Goal: Navigation & Orientation: Understand site structure

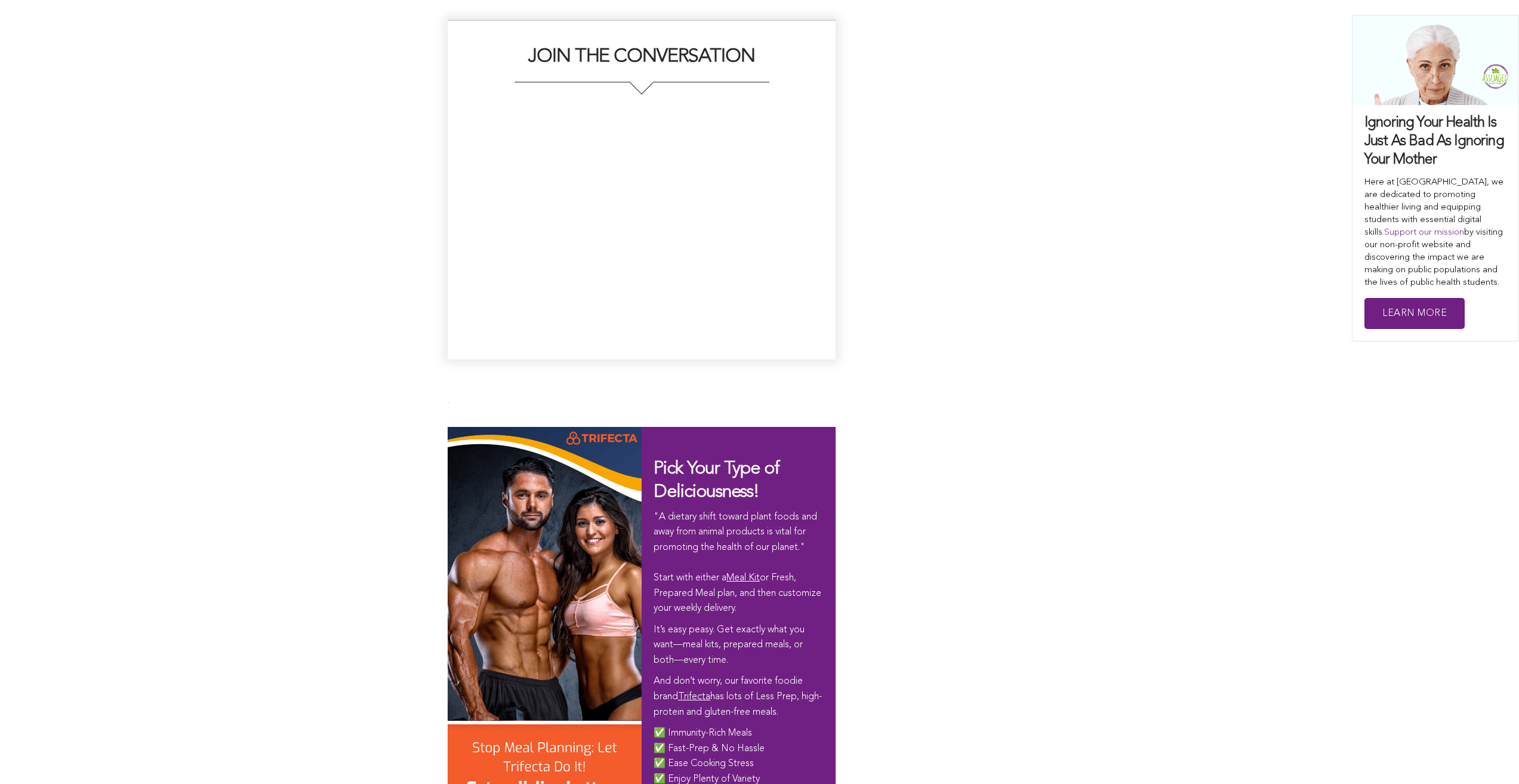
scroll to position [6741, 0]
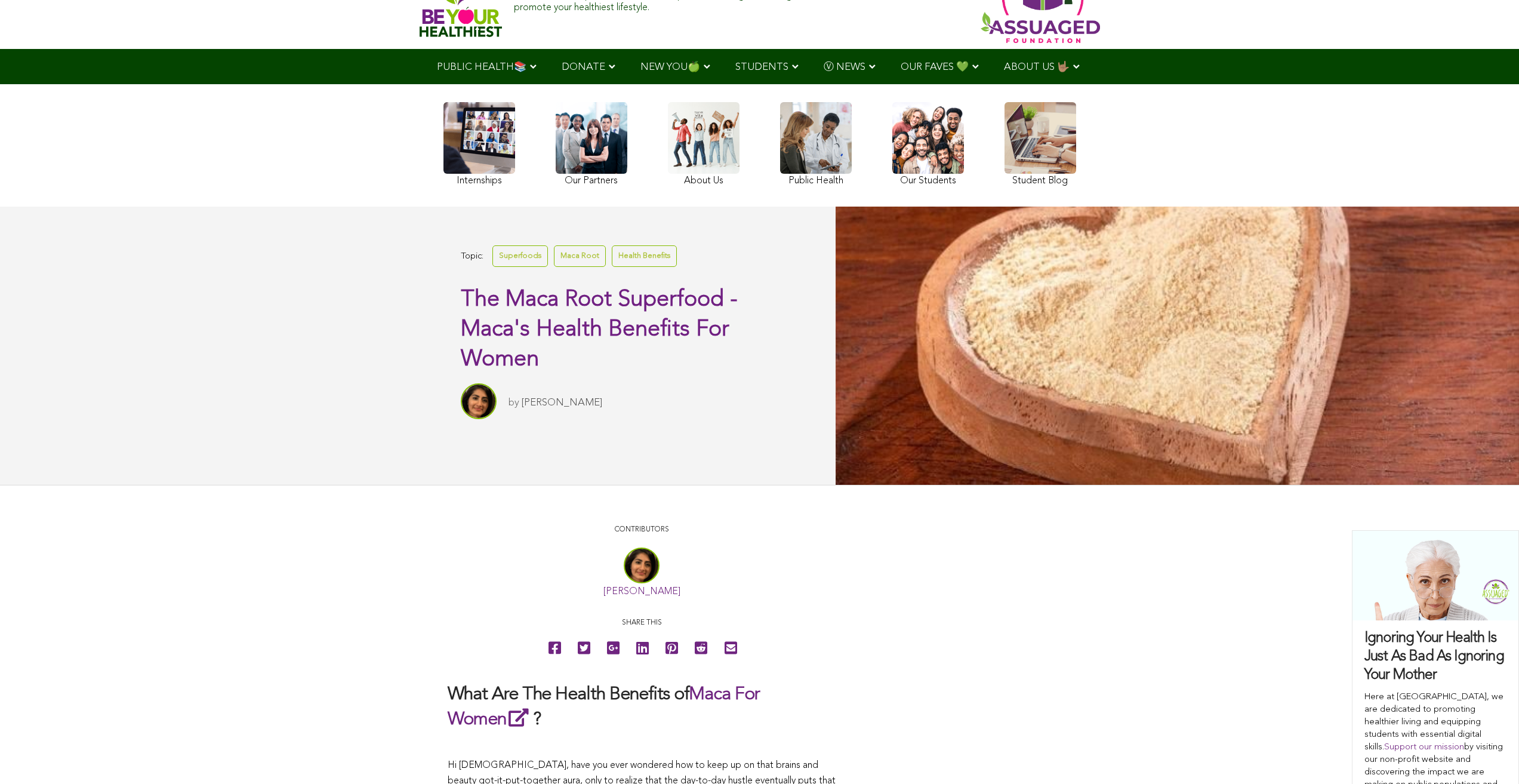
scroll to position [0, 0]
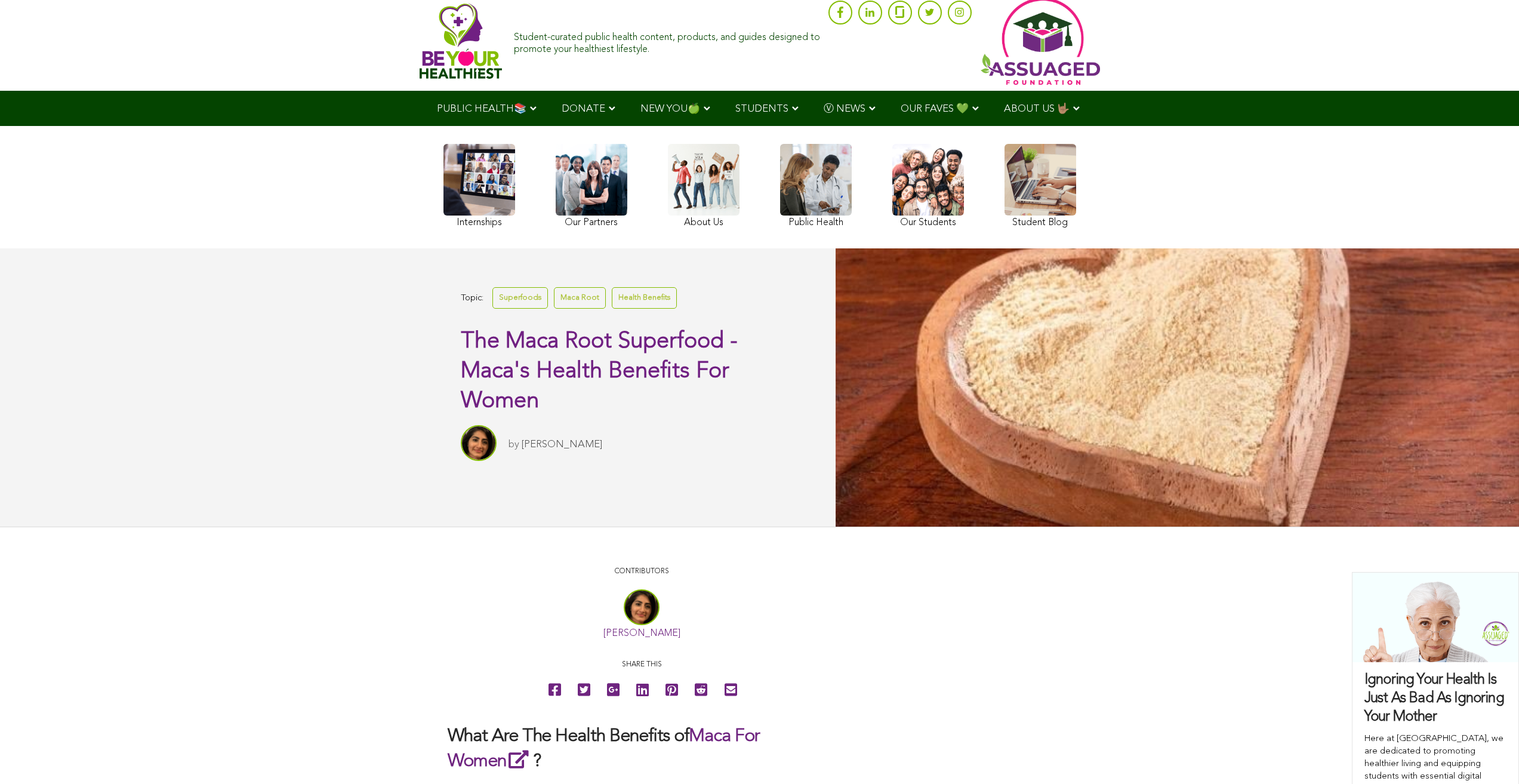
click at [780, 214] on link at bounding box center [816, 187] width 71 height 87
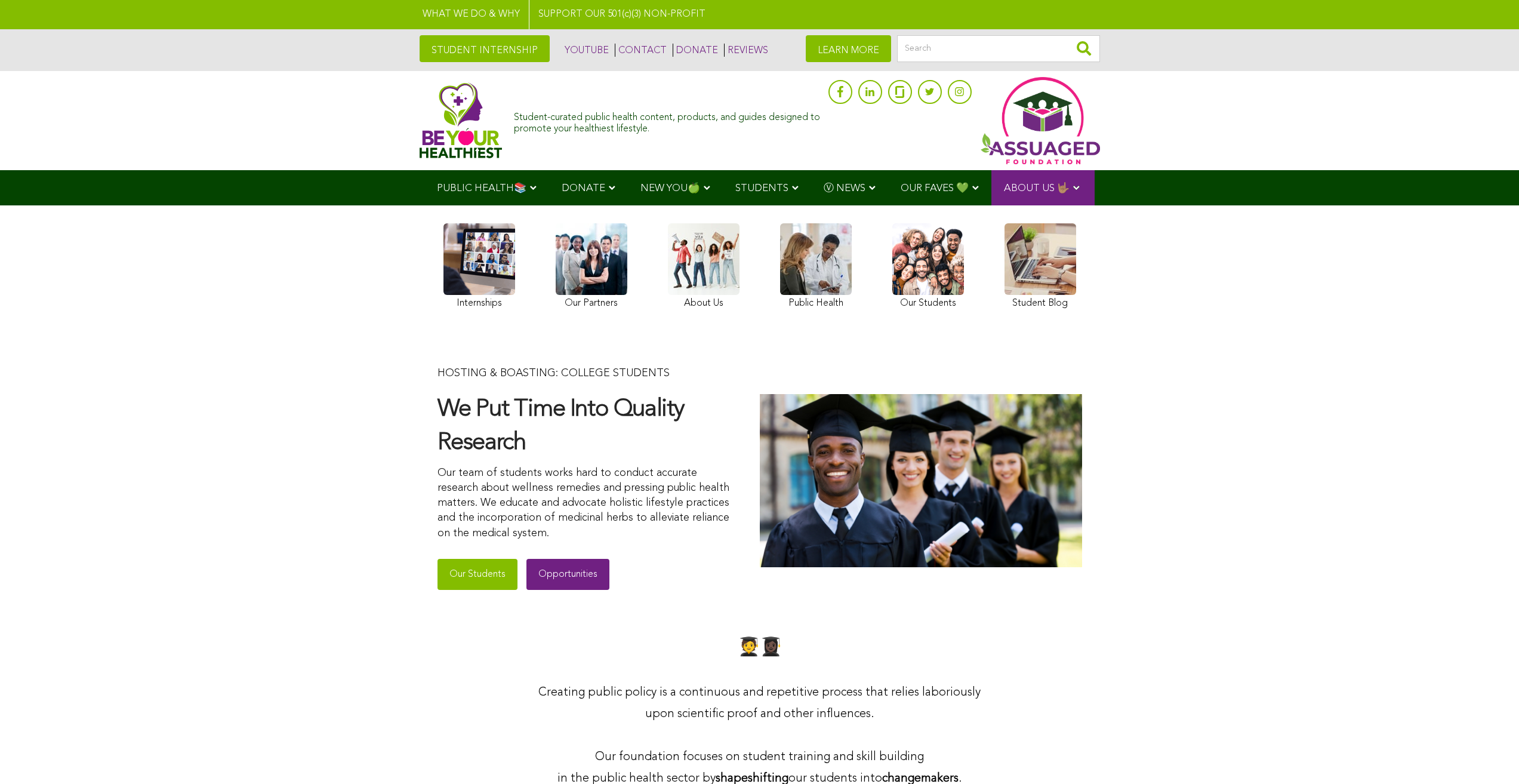
click at [419, 118] on img at bounding box center [461, 120] width 83 height 76
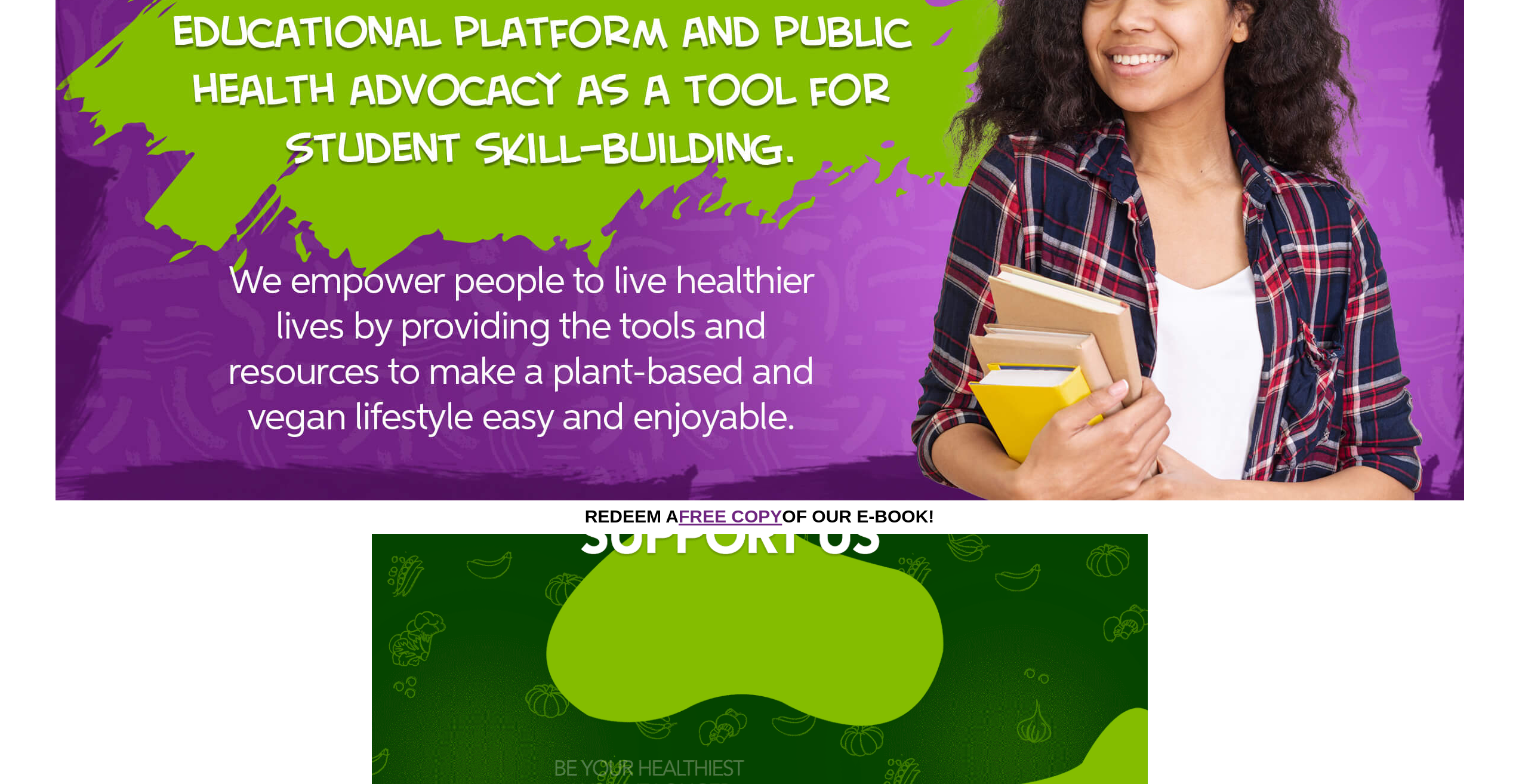
scroll to position [1575, 0]
